Goal: Find specific page/section: Find specific page/section

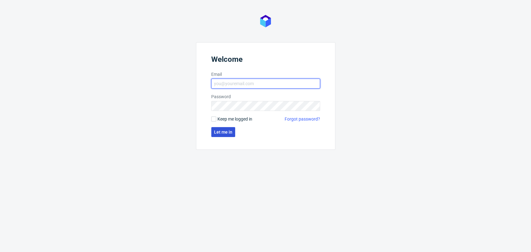
type input "jedrzej.wisniewski@packhelp.com"
click at [214, 130] on span "Let me in" at bounding box center [223, 132] width 18 height 4
click at [212, 135] on button "Let me in" at bounding box center [223, 132] width 24 height 10
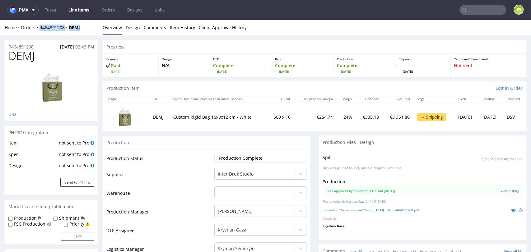
drag, startPoint x: 81, startPoint y: 29, endPoint x: 40, endPoint y: 34, distance: 41.0
click at [40, 34] on div "Home Orders R464891208 DEMJ Overview Design Comments Item History Client Approv…" at bounding box center [265, 28] width 531 height 16
copy div "R464891208 DEMJ"
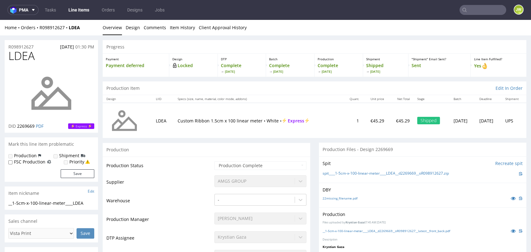
scroll to position [173, 0]
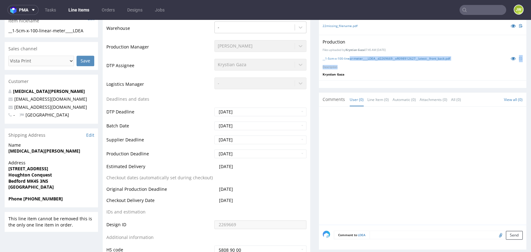
click at [80, 8] on link "Line Items" at bounding box center [79, 10] width 28 height 10
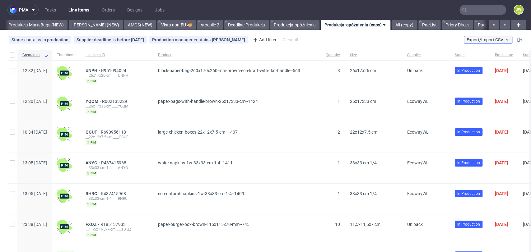
click at [467, 40] on span "Export/Import CSV" at bounding box center [488, 39] width 43 height 5
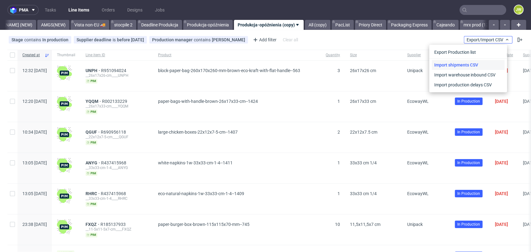
scroll to position [0, 1691]
click at [452, 68] on link "Import shipments CSV" at bounding box center [468, 65] width 73 height 10
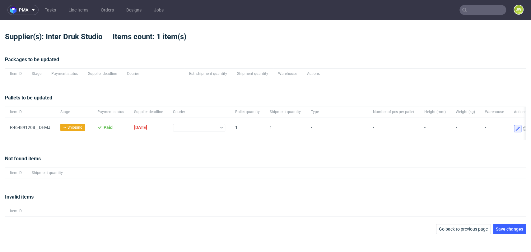
click at [515, 128] on icon at bounding box center [517, 128] width 5 height 5
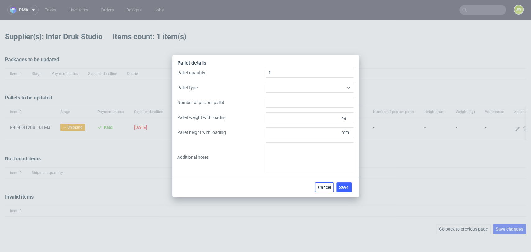
drag, startPoint x: 319, startPoint y: 187, endPoint x: 227, endPoint y: 183, distance: 91.8
click at [316, 187] on button "Cancel" at bounding box center [324, 188] width 19 height 10
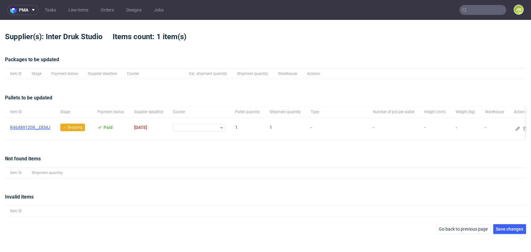
click at [33, 128] on link "﻿R464891208__DEMJ" at bounding box center [30, 127] width 40 height 5
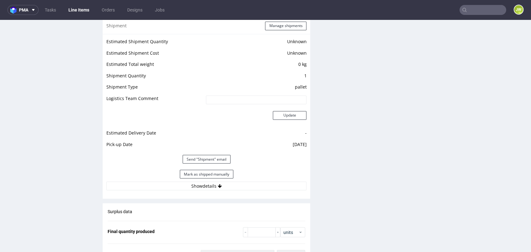
scroll to position [795, 0]
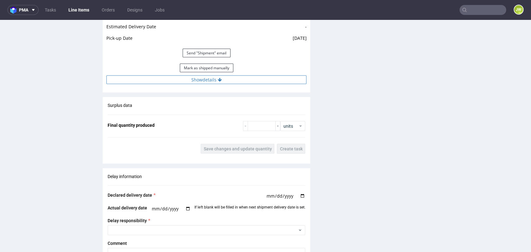
click at [194, 79] on button "Show details" at bounding box center [206, 79] width 200 height 9
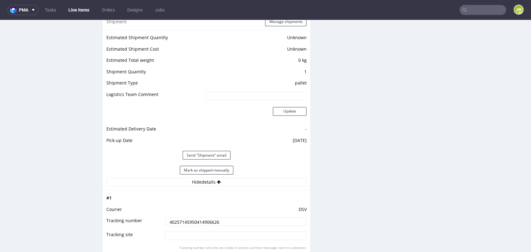
scroll to position [657, 0]
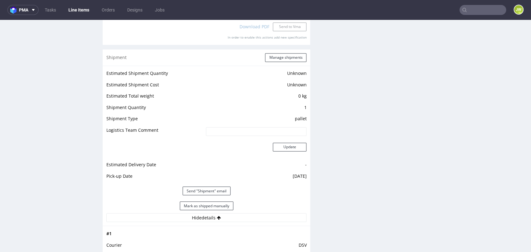
click at [68, 7] on link "Line Items" at bounding box center [79, 10] width 28 height 10
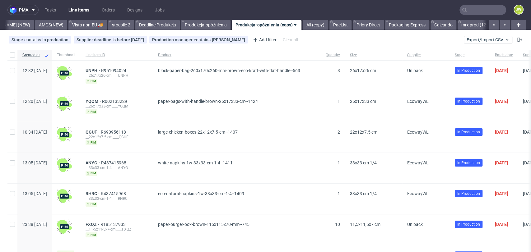
scroll to position [0, 1691]
click at [301, 25] on link "All (copy)" at bounding box center [314, 25] width 26 height 10
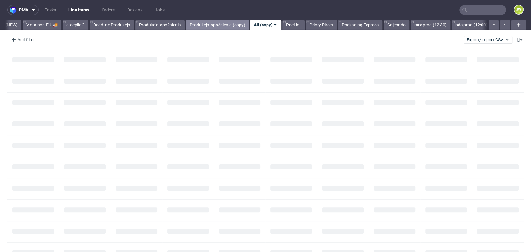
scroll to position [0, 1736]
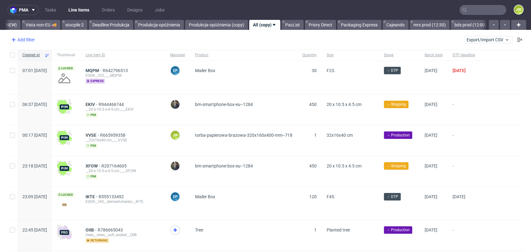
click at [29, 43] on div "Add filter" at bounding box center [22, 40] width 27 height 10
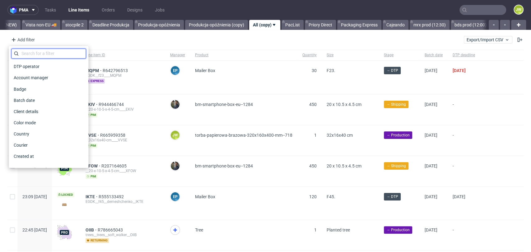
click at [27, 57] on input "text" at bounding box center [48, 54] width 75 height 10
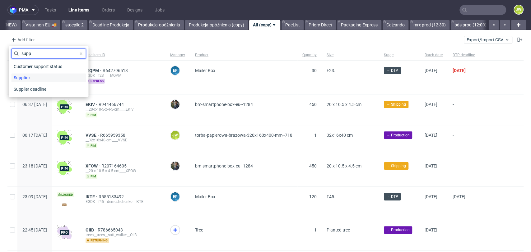
type input "supp"
click at [20, 81] on span "Supplier" at bounding box center [21, 77] width 21 height 9
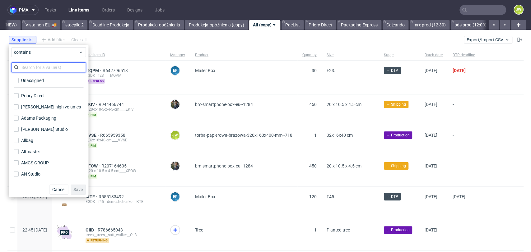
click at [31, 70] on input "text" at bounding box center [48, 68] width 75 height 10
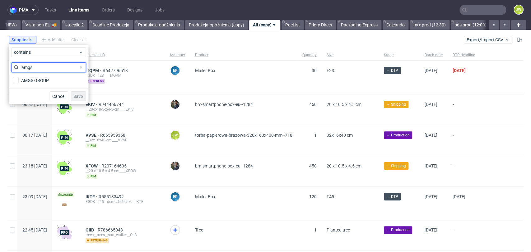
type input "amgs"
click at [27, 82] on div "AMGS GROUP" at bounding box center [35, 80] width 28 height 6
click at [19, 82] on input "AMGS GROUP" at bounding box center [16, 80] width 5 height 5
checkbox input "true"
click at [81, 98] on span "Save" at bounding box center [78, 96] width 10 height 4
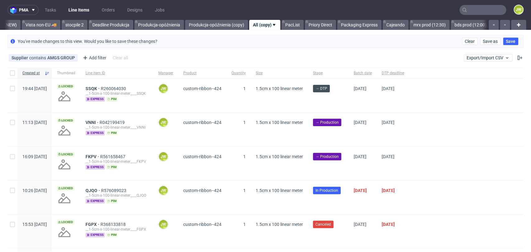
scroll to position [35, 0]
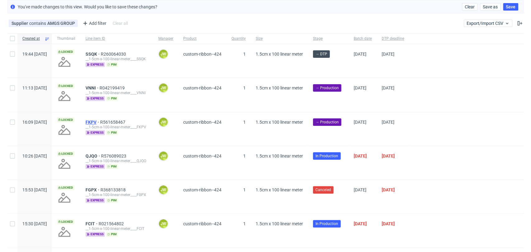
click at [100, 120] on span "FKPV" at bounding box center [93, 122] width 15 height 5
click at [100, 88] on span "VNNI" at bounding box center [93, 88] width 14 height 5
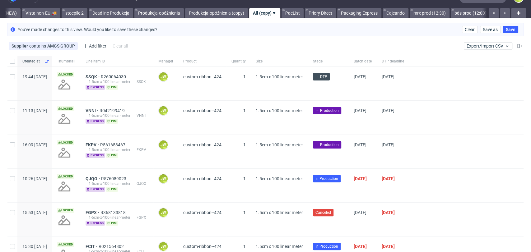
scroll to position [0, 0]
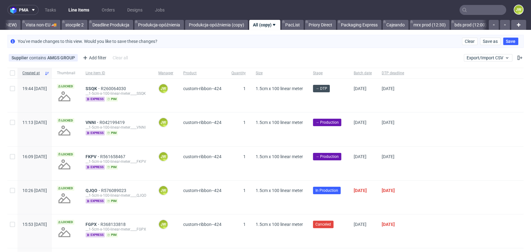
click at [479, 12] on input "text" at bounding box center [482, 10] width 47 height 10
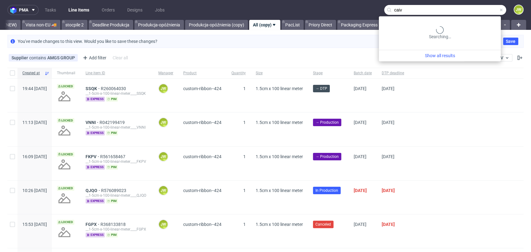
type input "caiv"
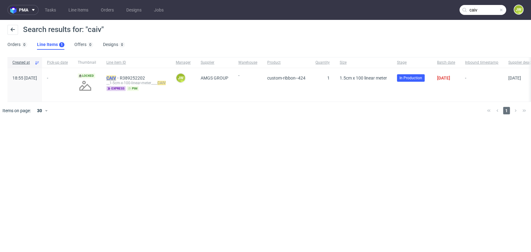
click at [116, 77] on mark "CAIV" at bounding box center [111, 78] width 10 height 5
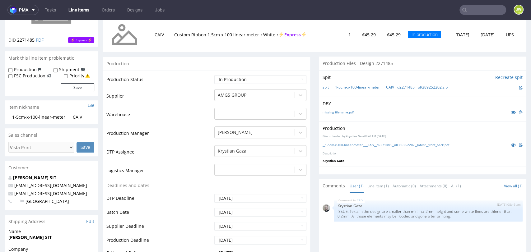
scroll to position [138, 0]
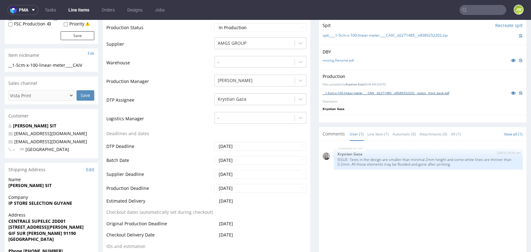
click at [332, 95] on link "__1-5cm-x-100-linear-meter____CAIV__d2271485__oR389252202__latest__front_back.p…" at bounding box center [386, 93] width 127 height 4
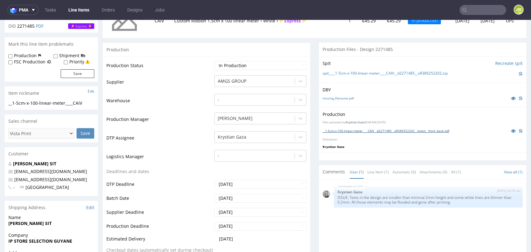
scroll to position [69, 0]
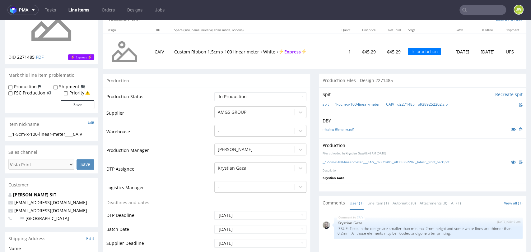
click at [468, 8] on input "text" at bounding box center [482, 10] width 47 height 10
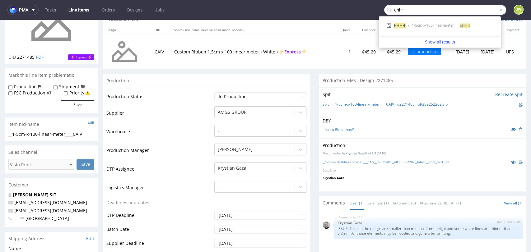
type input "ehhr"
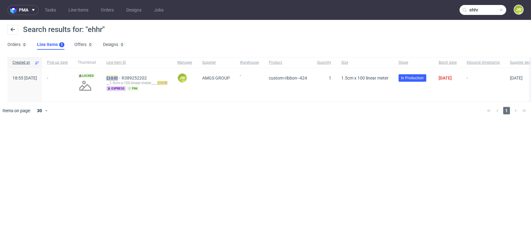
click at [118, 77] on mark "EHHR" at bounding box center [112, 78] width 12 height 5
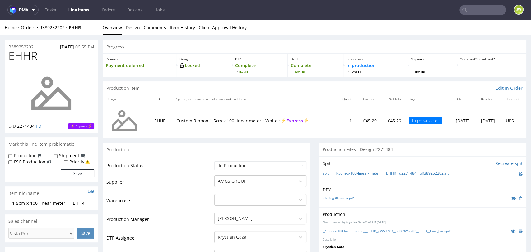
click at [329, 228] on div "__1-5cm-x-100-linear-meter____EHHR__d2271484__oR389252202__latest__front_back.p…" at bounding box center [423, 231] width 200 height 7
click at [329, 229] on div "__1-5cm-x-100-linear-meter____EHHR__d2271484__oR389252202__latest__front_back.p…" at bounding box center [423, 231] width 200 height 7
click at [333, 232] on link "__1-5cm-x-100-linear-meter____EHHR__d2271484__oR389252202__latest__front_back.p…" at bounding box center [387, 231] width 128 height 4
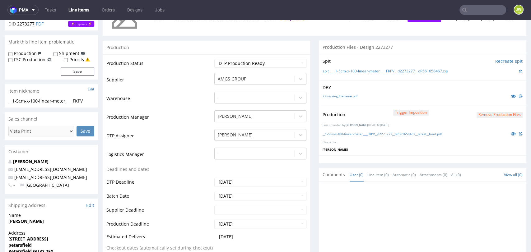
scroll to position [104, 0]
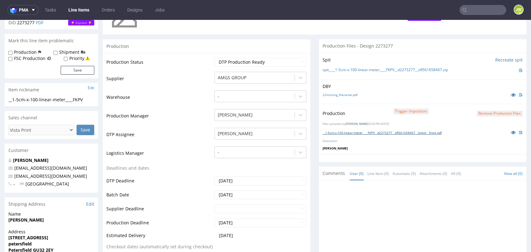
click at [331, 134] on link "__1-5cm-x-100-linear-meter____FKPV__d2273277__oR561658467__latest__front.pdf" at bounding box center [382, 133] width 119 height 4
